Goal: Transaction & Acquisition: Purchase product/service

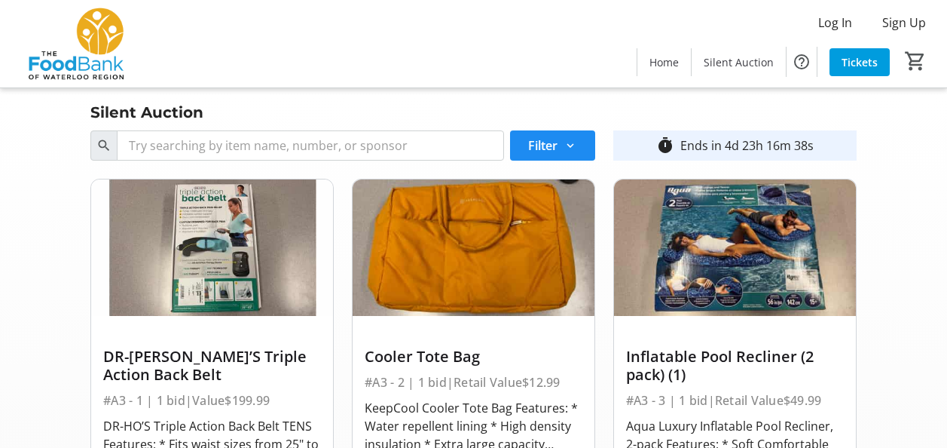
scroll to position [2563, 0]
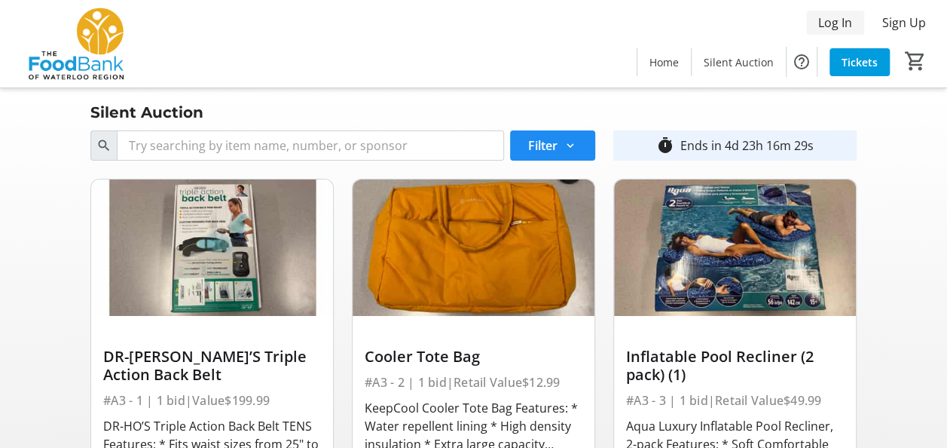
click at [831, 24] on span "Log In" at bounding box center [836, 23] width 34 height 18
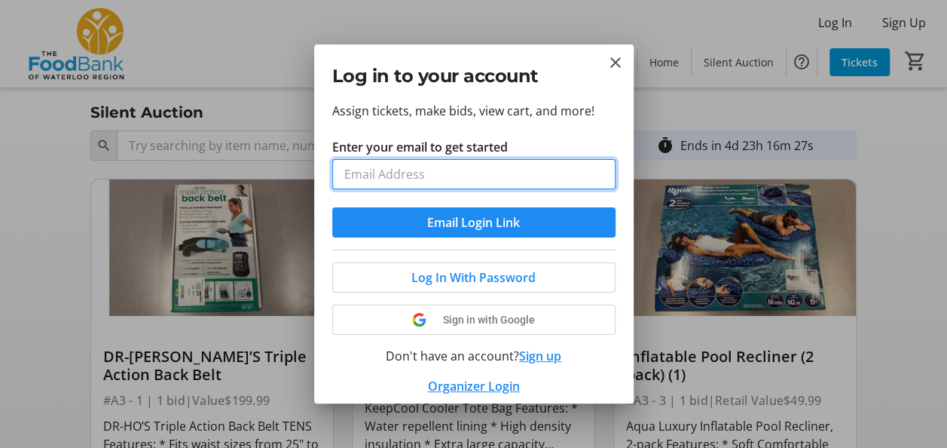
click at [376, 176] on input "Enter your email to get started" at bounding box center [473, 174] width 283 height 30
type input "[EMAIL_ADDRESS][DOMAIN_NAME]"
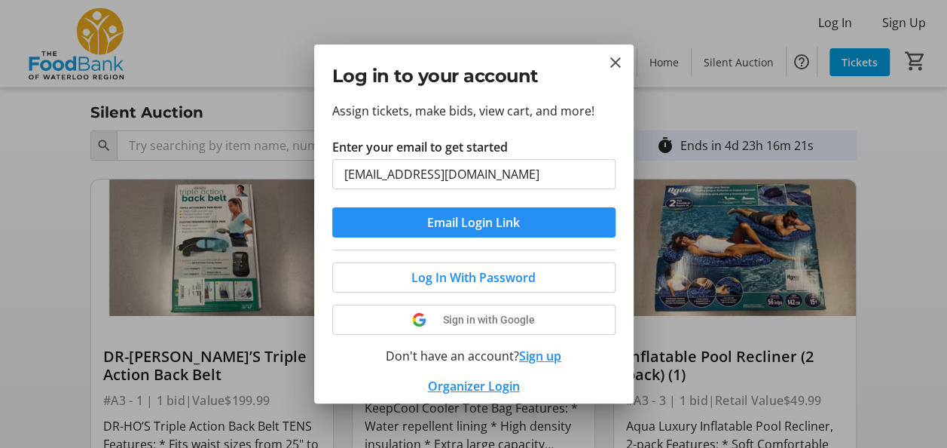
click at [439, 225] on span "Email Login Link" at bounding box center [473, 222] width 93 height 18
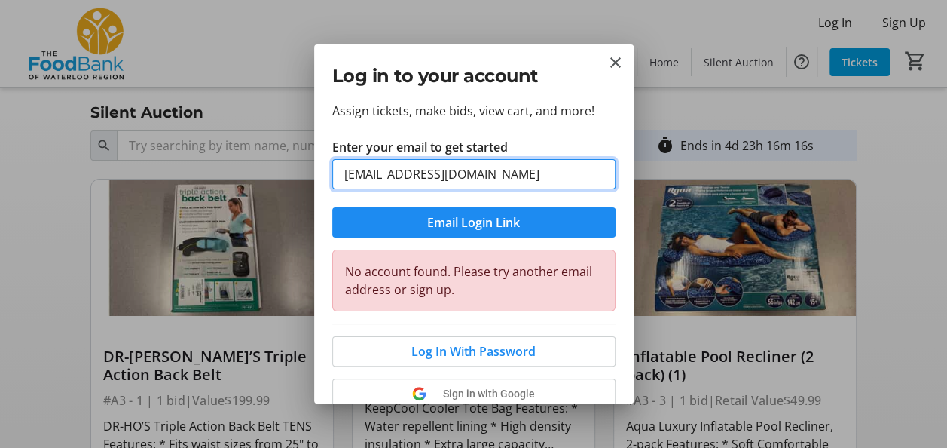
drag, startPoint x: 494, startPoint y: 176, endPoint x: 344, endPoint y: 181, distance: 150.1
click at [344, 181] on input "[EMAIL_ADDRESS][DOMAIN_NAME]" at bounding box center [473, 174] width 283 height 30
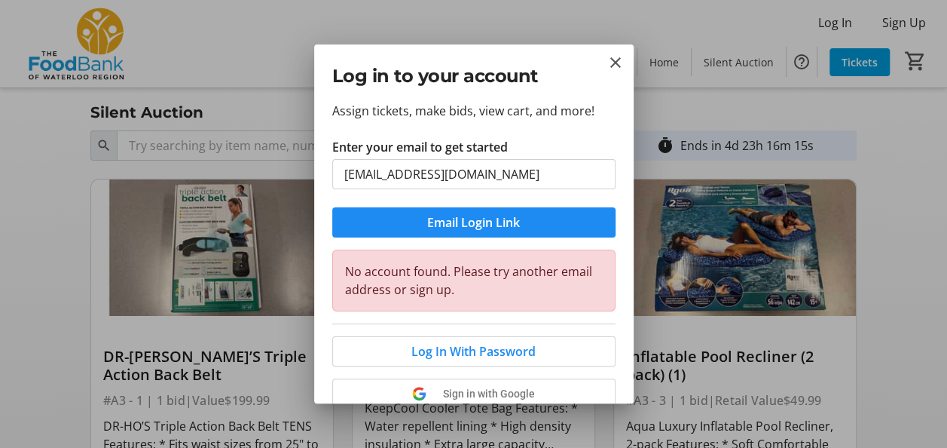
click at [595, 143] on tr-form-field "Enter your email to get started [EMAIL_ADDRESS][DOMAIN_NAME]" at bounding box center [473, 172] width 283 height 69
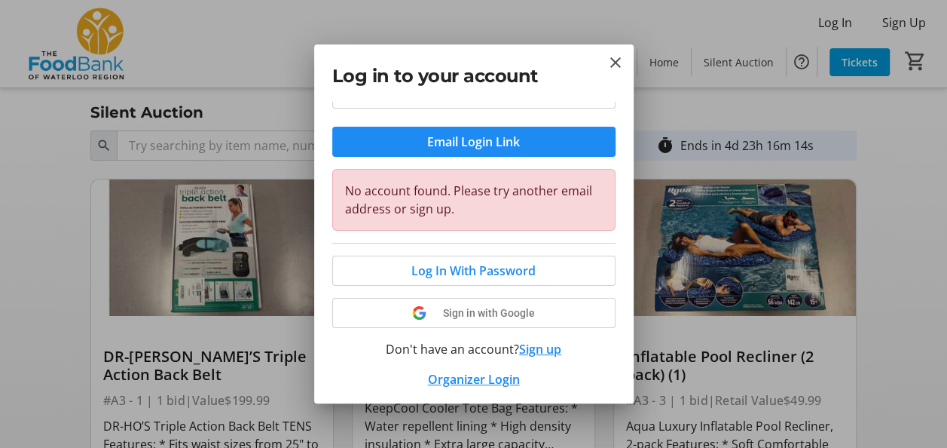
scroll to position [81, 0]
click at [614, 66] on mat-icon "Close" at bounding box center [616, 63] width 18 height 18
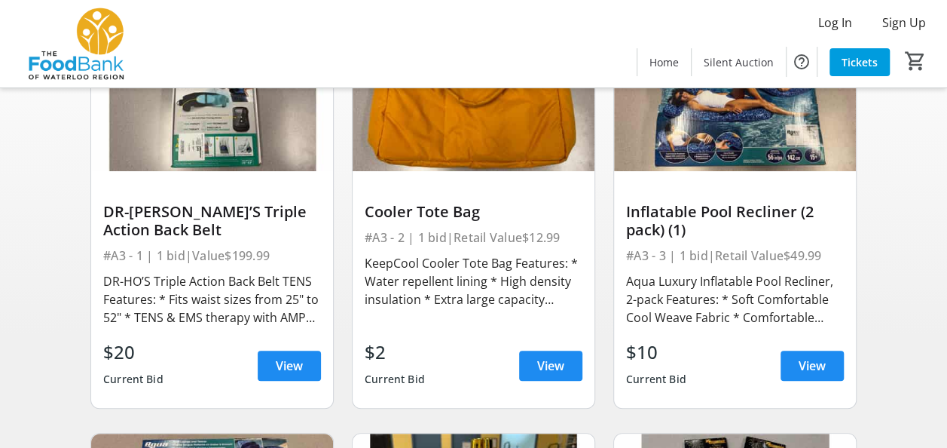
scroll to position [151, 0]
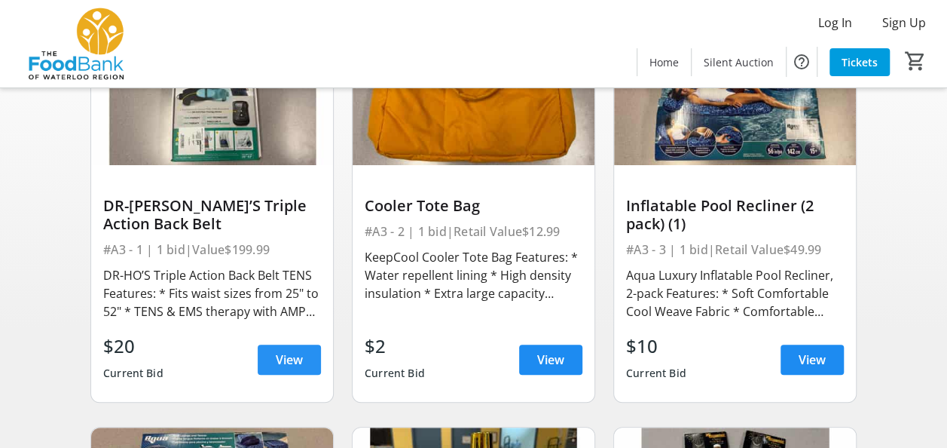
click at [297, 366] on span "View" at bounding box center [289, 360] width 27 height 18
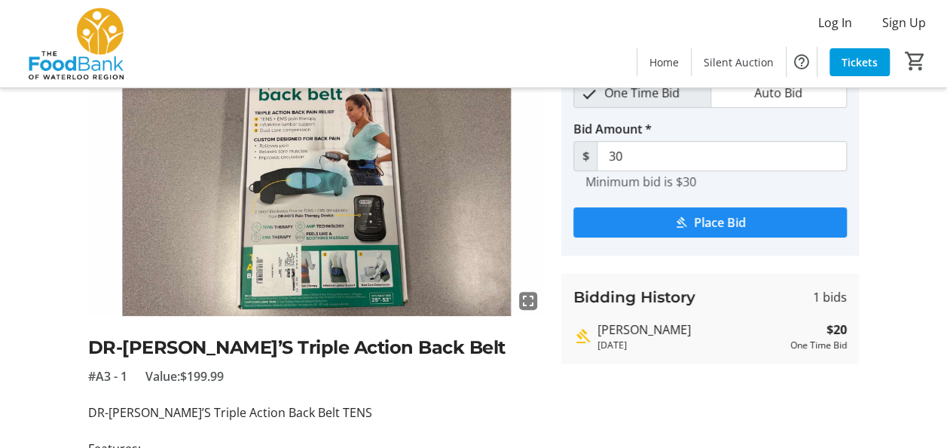
scroll to position [59, 0]
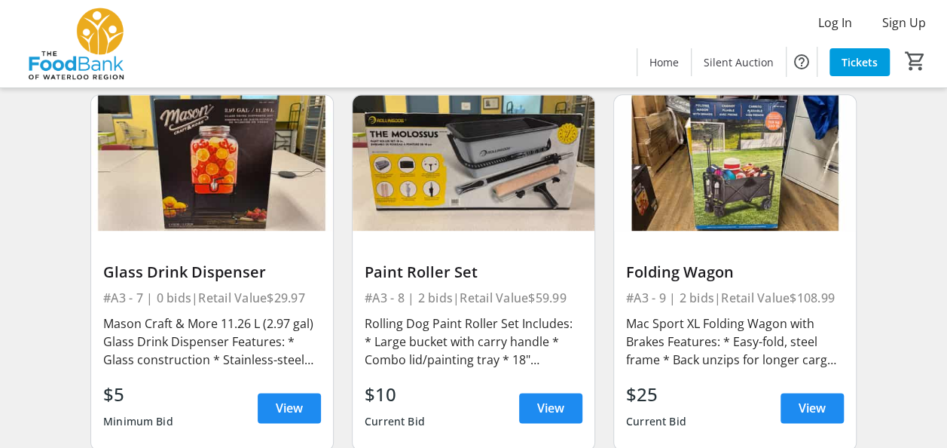
scroll to position [905, 0]
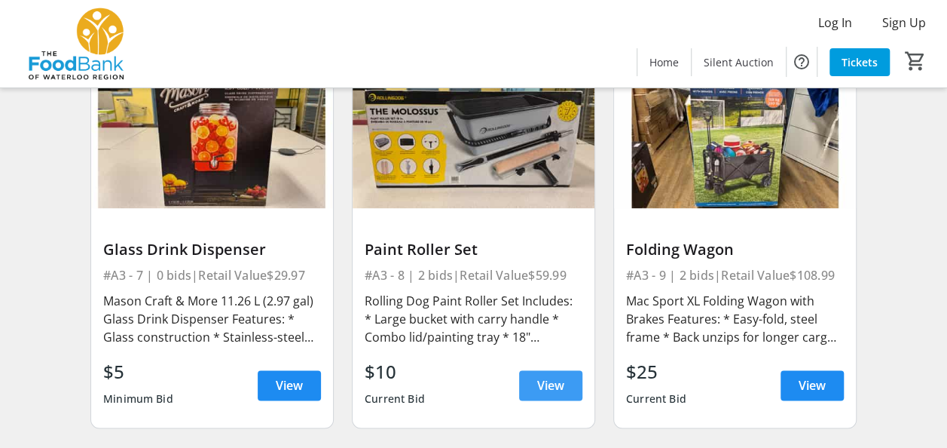
click at [531, 387] on span at bounding box center [550, 385] width 63 height 36
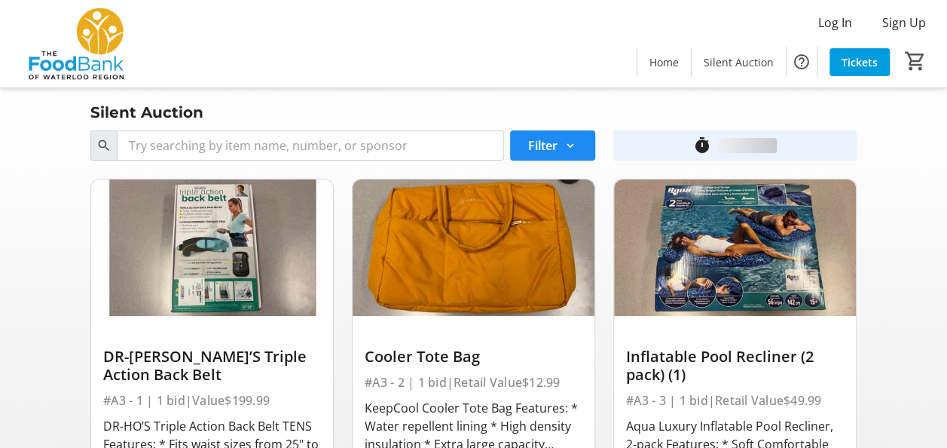
scroll to position [905, 0]
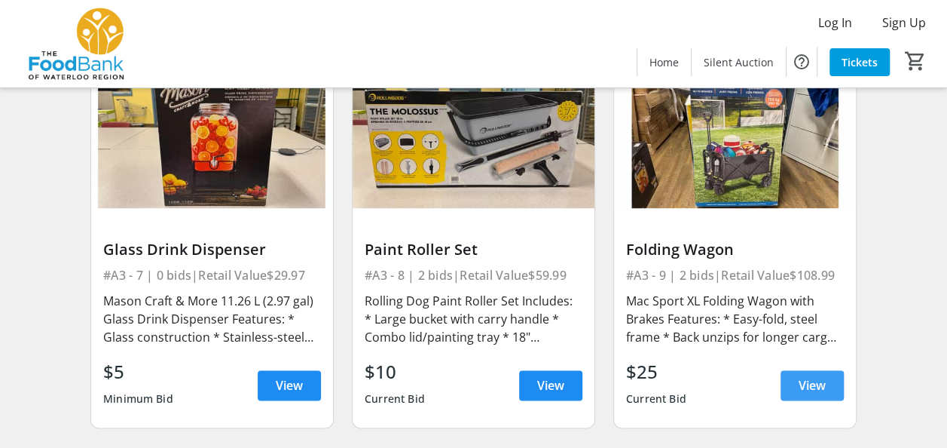
click at [794, 379] on span at bounding box center [812, 385] width 63 height 36
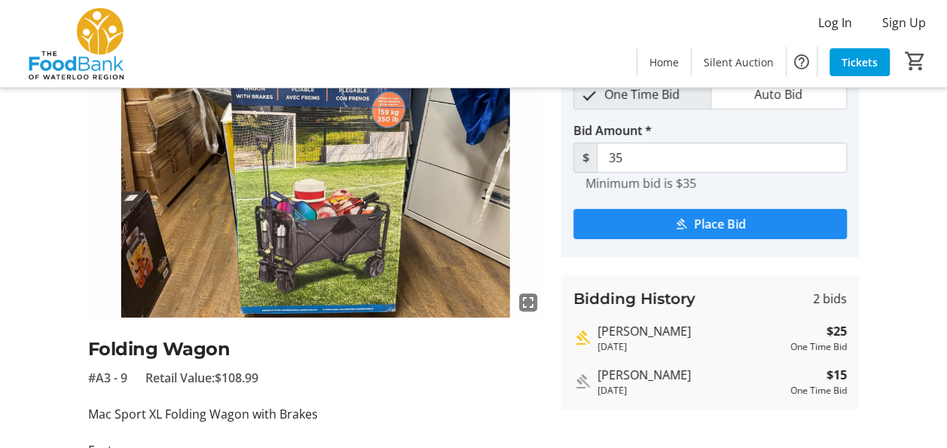
scroll to position [59, 0]
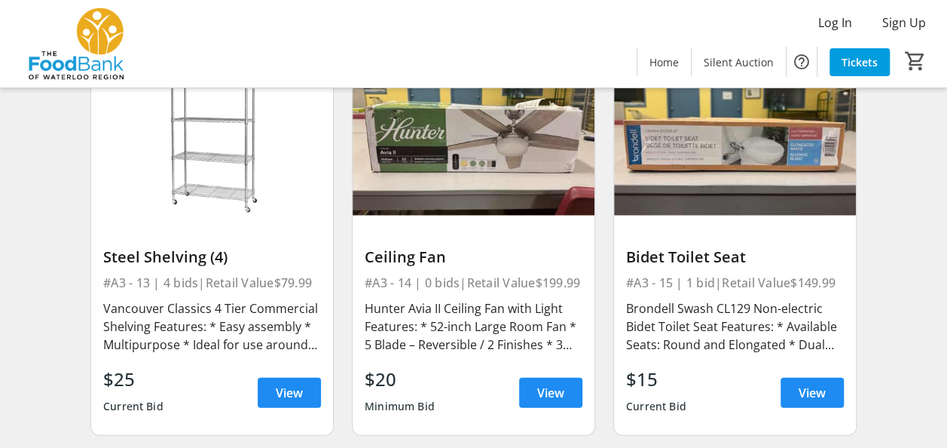
scroll to position [1734, 0]
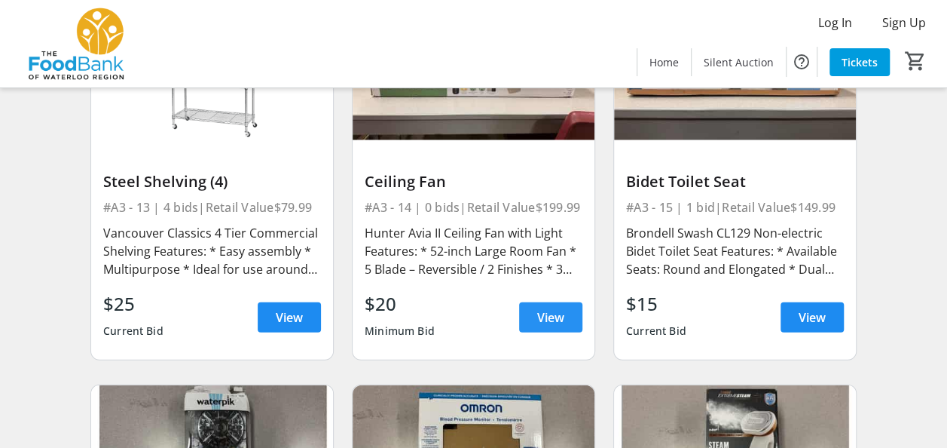
click at [536, 314] on span at bounding box center [550, 317] width 63 height 36
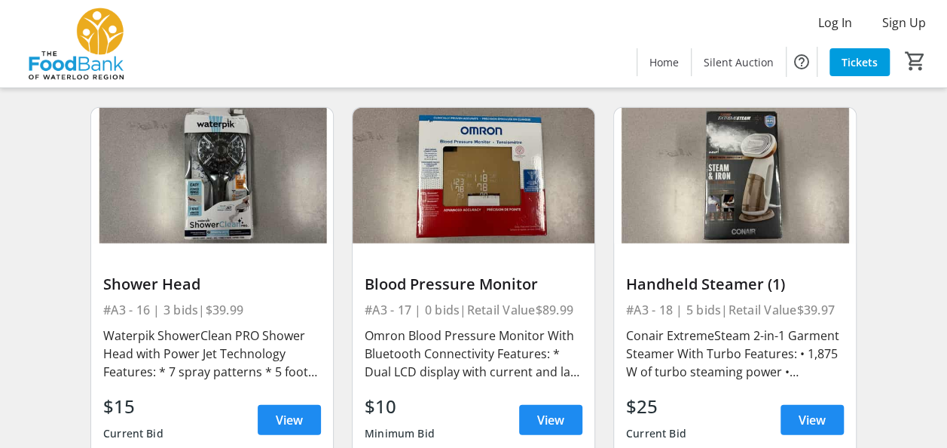
scroll to position [2035, 0]
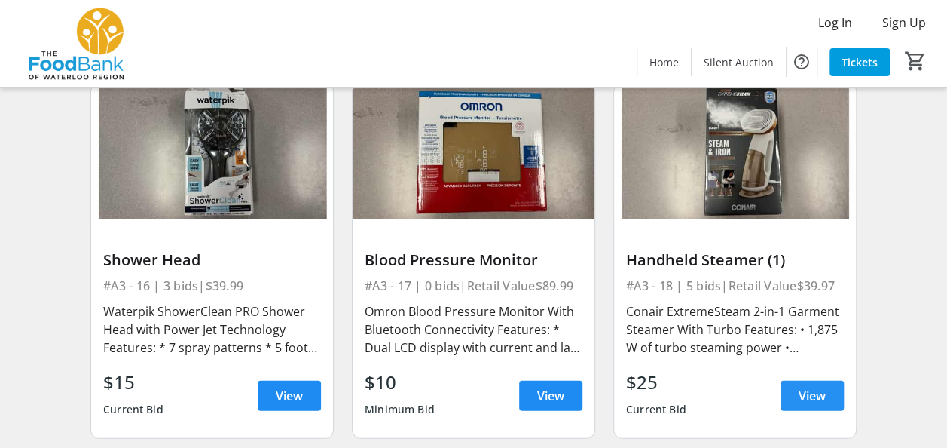
click at [795, 400] on span at bounding box center [812, 396] width 63 height 36
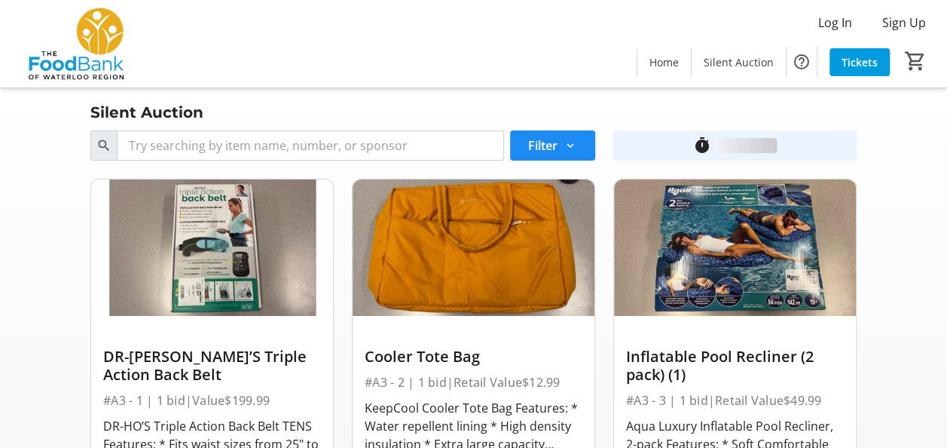
scroll to position [2035, 0]
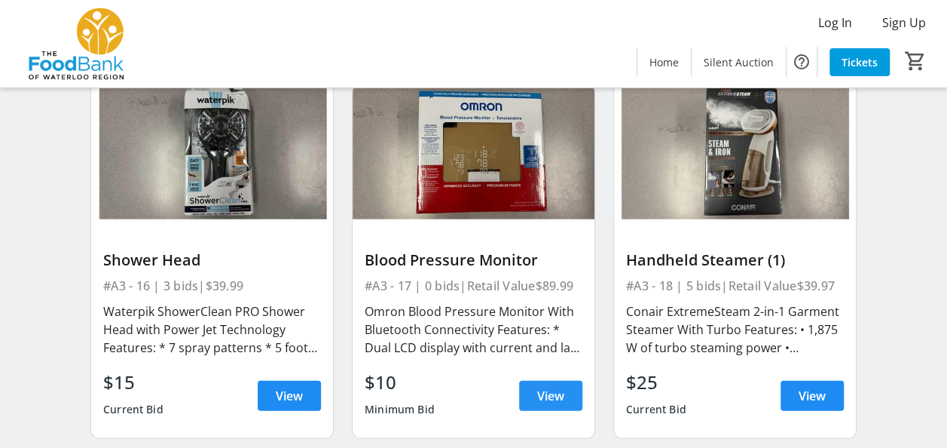
click at [545, 392] on span "View" at bounding box center [550, 396] width 27 height 18
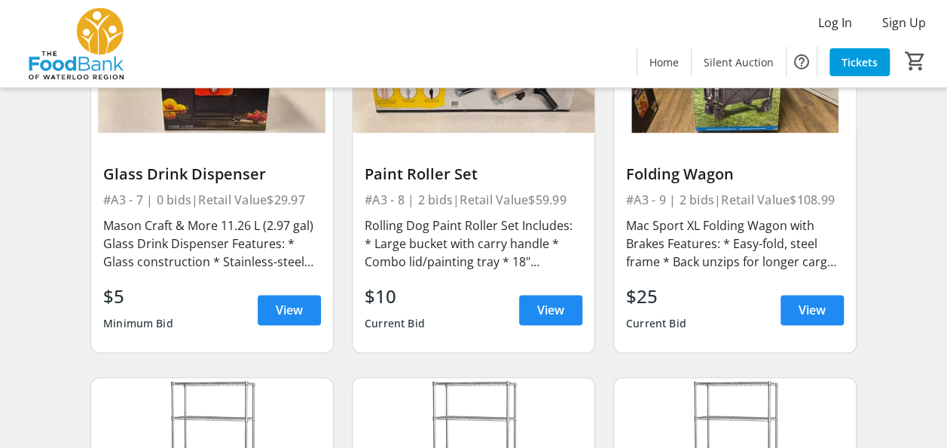
scroll to position [905, 0]
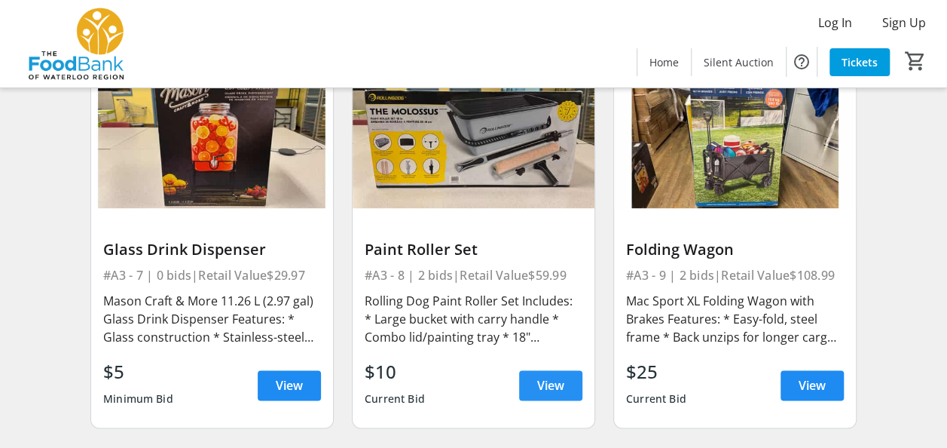
click at [541, 376] on span "View" at bounding box center [550, 385] width 27 height 18
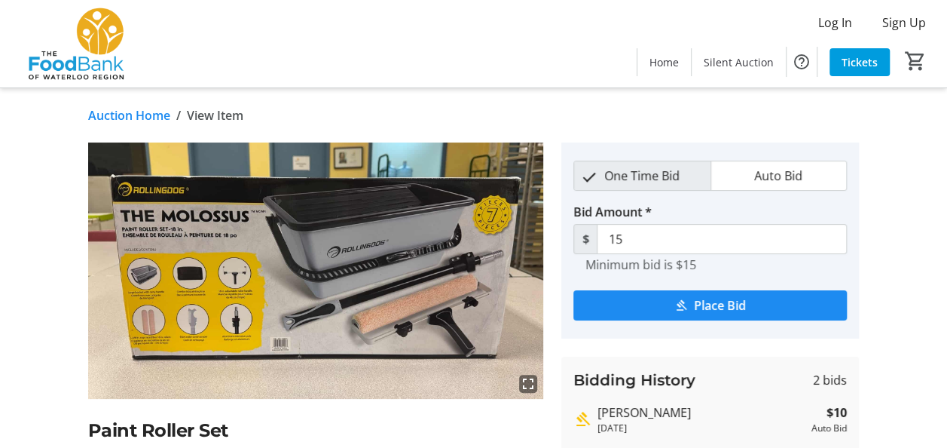
scroll to position [75, 0]
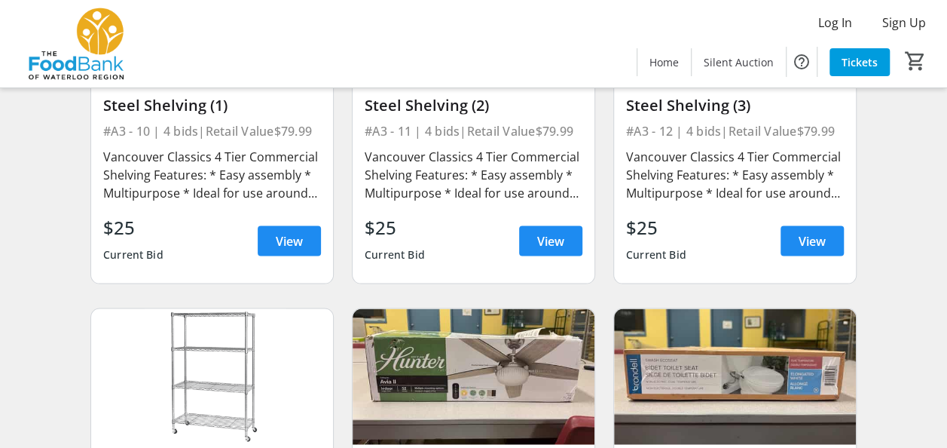
scroll to position [1432, 0]
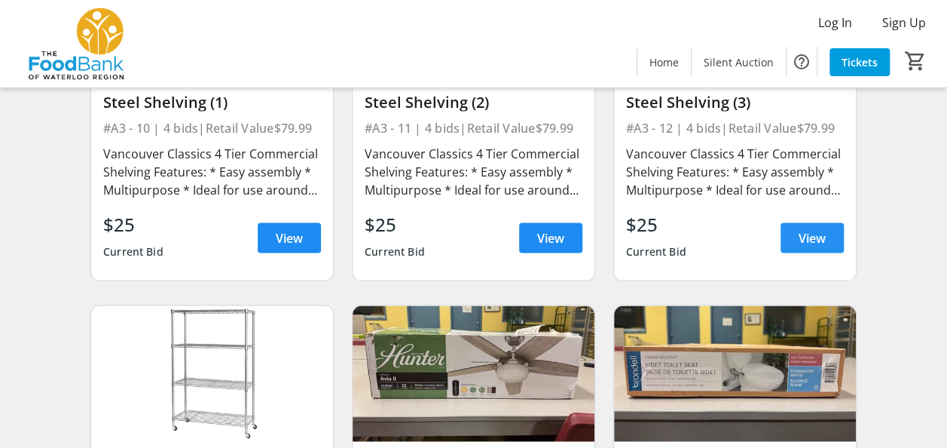
click at [799, 241] on span "View" at bounding box center [812, 238] width 27 height 18
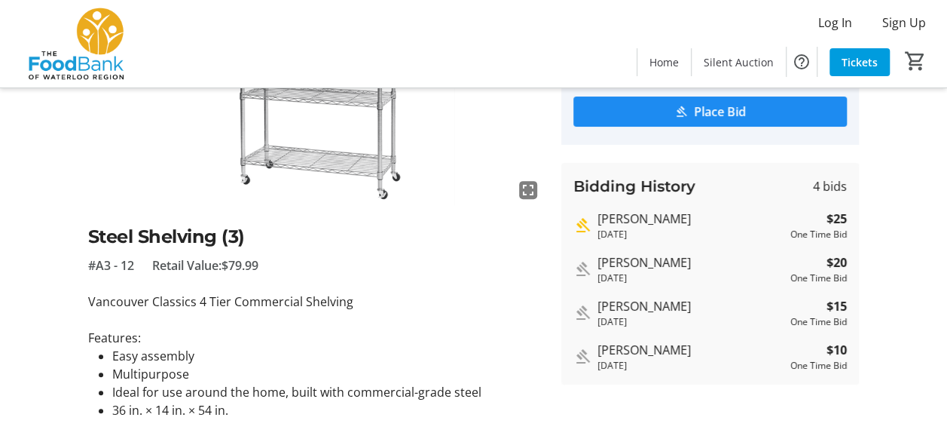
scroll to position [226, 0]
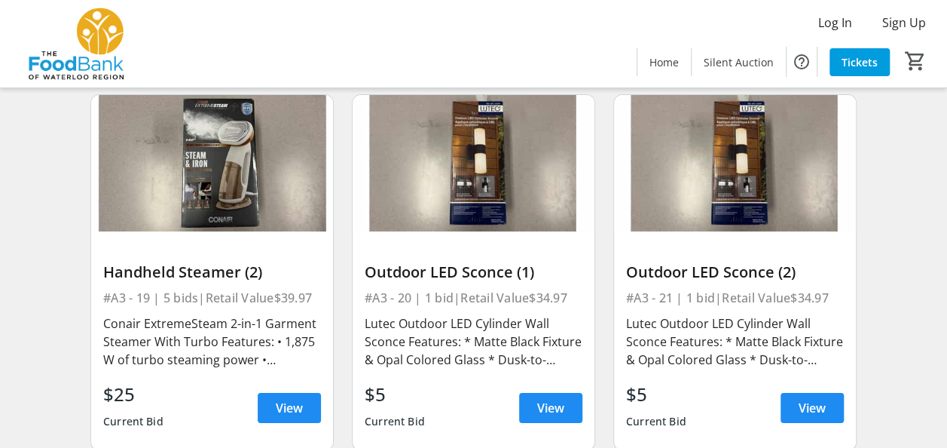
scroll to position [2487, 0]
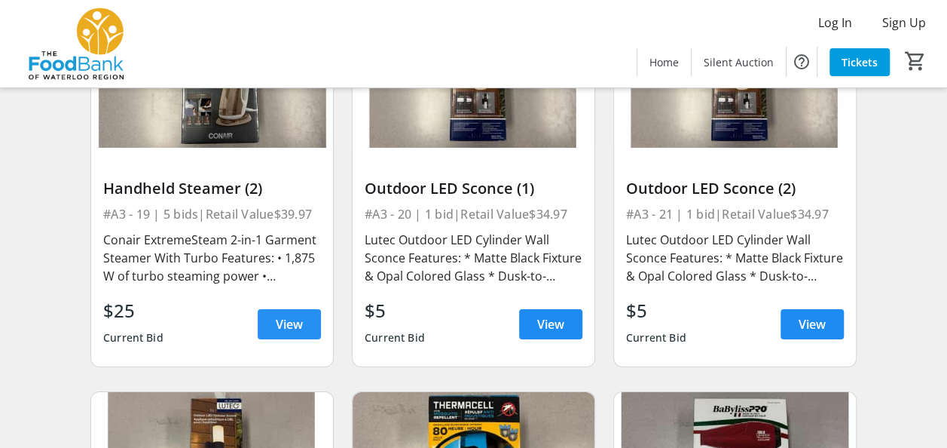
click at [294, 321] on span "View" at bounding box center [289, 324] width 27 height 18
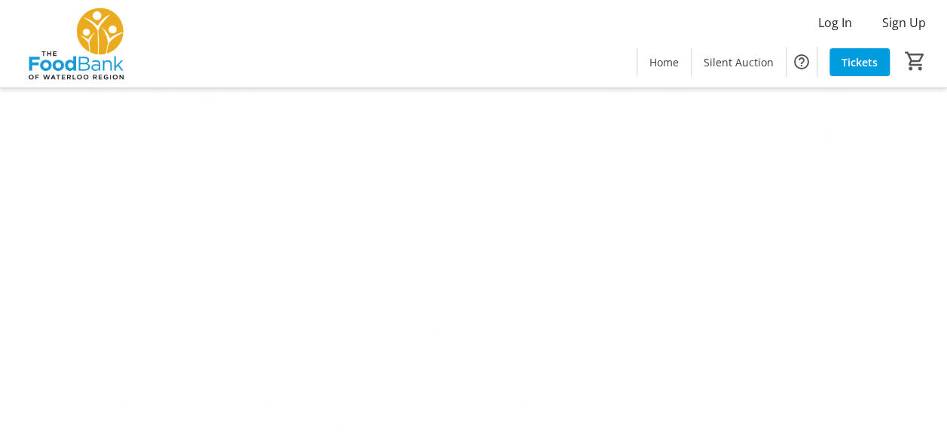
scroll to position [377, 0]
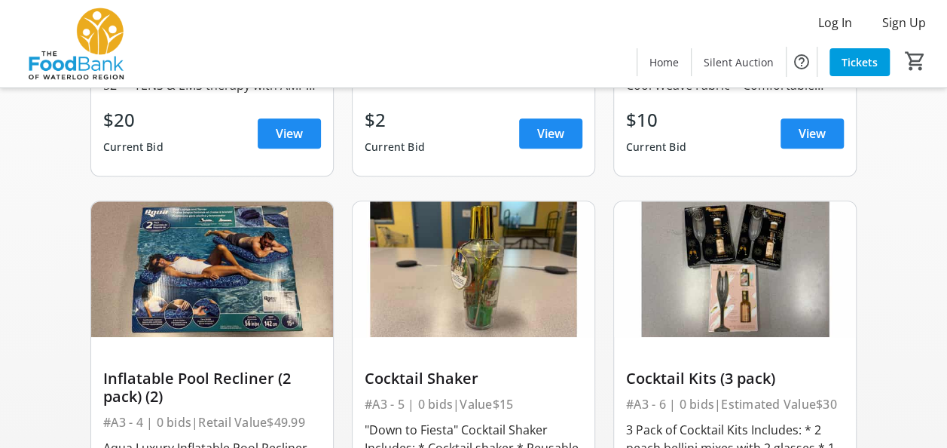
scroll to position [2487, 0]
